Goal: Information Seeking & Learning: Learn about a topic

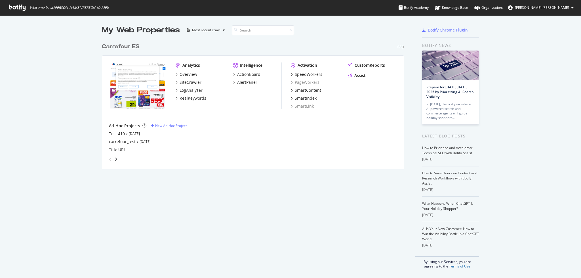
scroll to position [272, 569]
click at [190, 99] on div "RealKeywords" at bounding box center [193, 98] width 27 height 6
